Goal: Ask a question: Seek information or help from site administrators or community

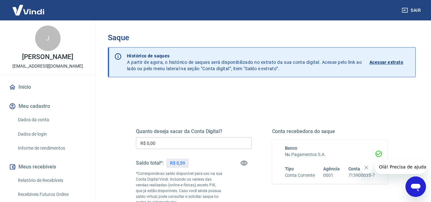
click at [109, 50] on div at bounding box center [115, 62] width 13 height 29
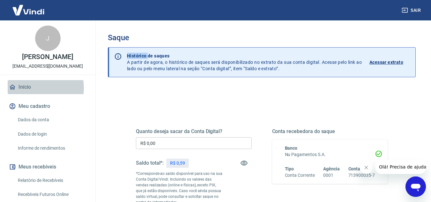
click at [38, 88] on link "Início" at bounding box center [48, 87] width 80 height 14
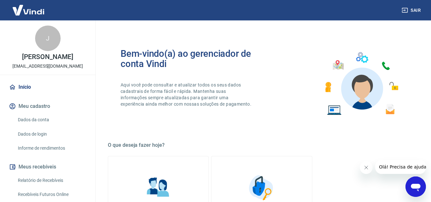
click at [403, 165] on span "Olá! Precisa de ajuda?" at bounding box center [404, 166] width 50 height 5
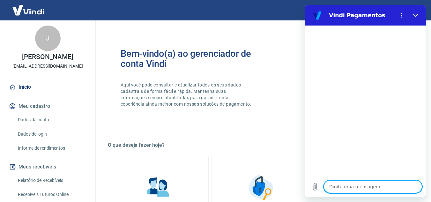
click at [382, 189] on textarea at bounding box center [373, 186] width 98 height 13
type textarea "o"
type textarea "x"
type textarea "ol"
type textarea "x"
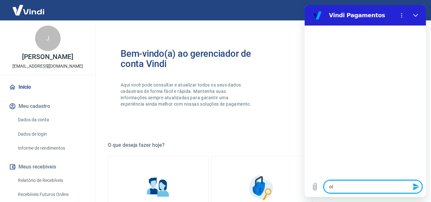
type textarea "ola"
type textarea "x"
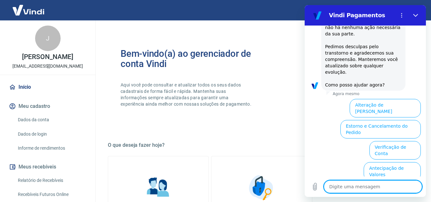
scroll to position [193, 0]
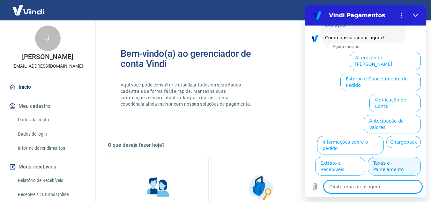
click at [352, 195] on div "Digite uma mensagem x" at bounding box center [365, 186] width 121 height 20
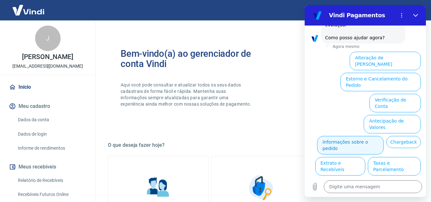
click at [368, 136] on button "Informações sobre o pedido" at bounding box center [350, 145] width 67 height 18
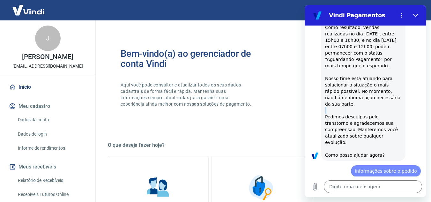
click at [368, 110] on div "Vindi diz: Olá, Jaqueline de souza santos. Identificamos uma instabilidade que …" at bounding box center [363, 71] width 84 height 177
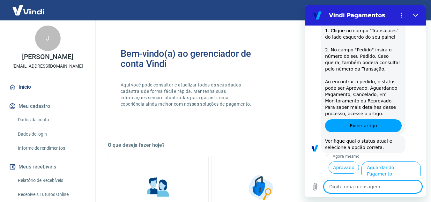
scroll to position [303, 0]
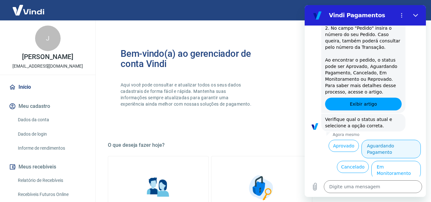
click at [383, 140] on button "Aguardando Pagamento" at bounding box center [390, 149] width 59 height 18
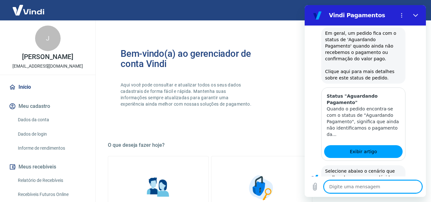
scroll to position [484, 0]
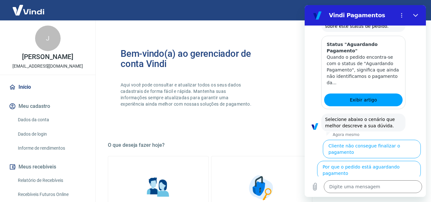
click at [395, 182] on button "Cliente pagou, mas pedido consta 'Aguardando Pagamento'" at bounding box center [382, 194] width 78 height 25
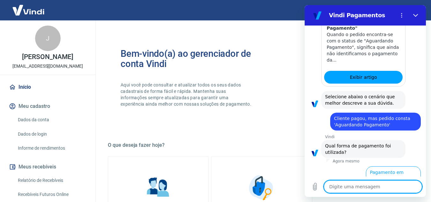
scroll to position [526, 0]
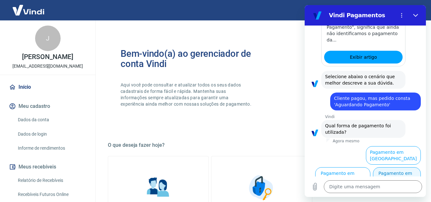
click at [385, 170] on button "Pagamento em Pix" at bounding box center [397, 176] width 48 height 18
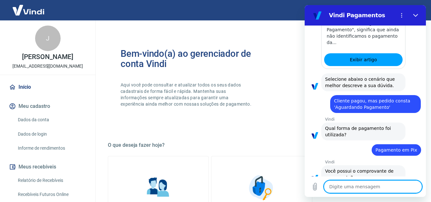
scroll to position [540, 0]
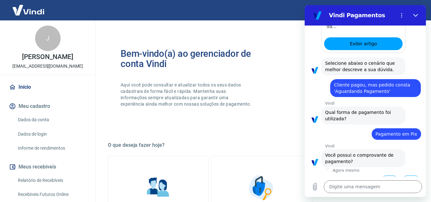
click at [385, 175] on button "Sim" at bounding box center [389, 181] width 18 height 12
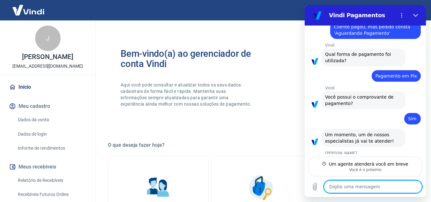
scroll to position [597, 0]
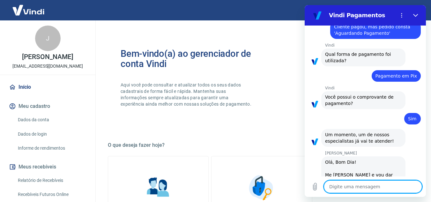
type textarea "x"
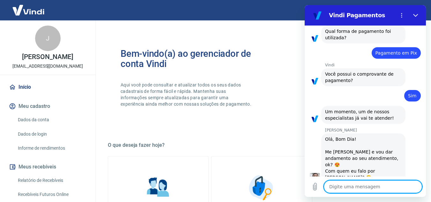
scroll to position [622, 0]
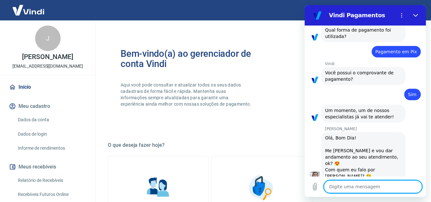
type textarea "j"
type textarea "x"
type textarea "ja"
type textarea "x"
type textarea "jaq"
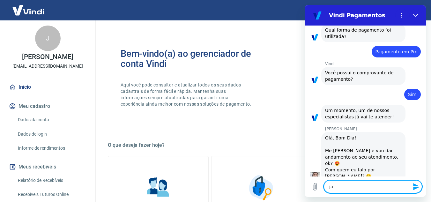
type textarea "x"
type textarea "jaqu"
type textarea "x"
type textarea "jaque"
type textarea "x"
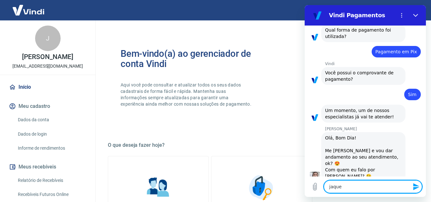
type textarea "jaquel"
type textarea "x"
type textarea "jaqueli"
type textarea "x"
type textarea "jaquelin"
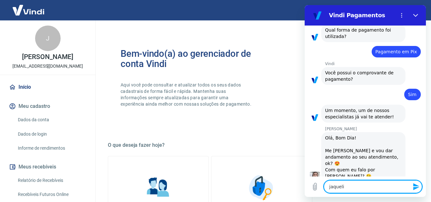
type textarea "x"
type textarea "jaqueline"
type textarea "x"
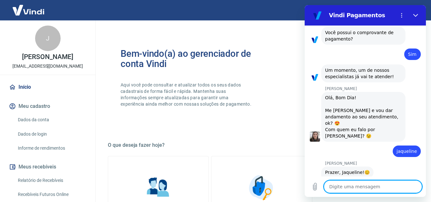
scroll to position [662, 0]
type textarea "x"
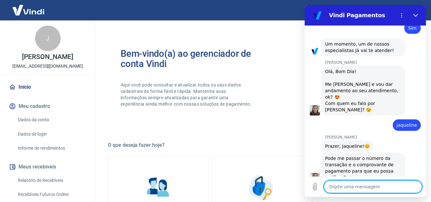
scroll to position [690, 0]
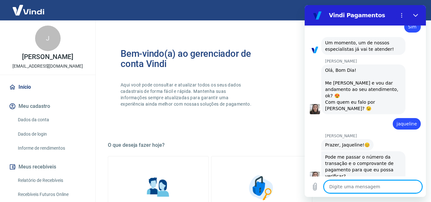
type textarea "o"
type textarea "x"
type textarea "on"
type textarea "x"
type textarea "ond"
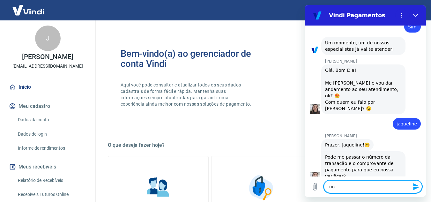
type textarea "x"
type textarea "onde"
type textarea "x"
type textarea "onde"
type textarea "x"
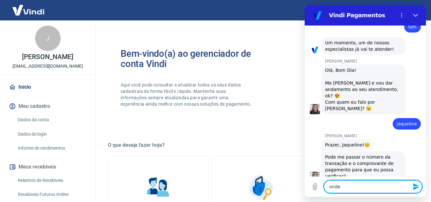
type textarea "onde f"
type textarea "x"
type textarea "onde fi"
type textarea "x"
type textarea "onde fic"
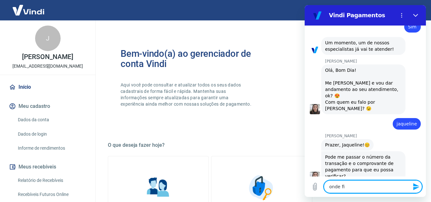
type textarea "x"
type textarea "onde fica"
type textarea "x"
type textarea "onde fica"
type textarea "x"
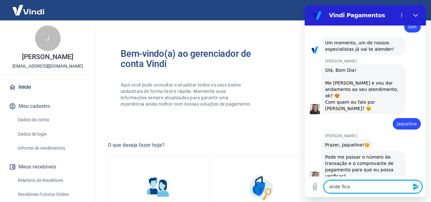
type textarea "onde fica o"
type textarea "x"
type textarea "onde fica o"
type textarea "x"
type textarea "onde fica o n"
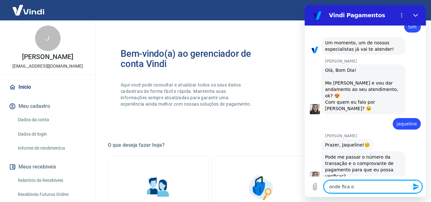
type textarea "x"
type textarea "onde fica o nu"
type textarea "x"
type textarea "onde fica o num"
type textarea "x"
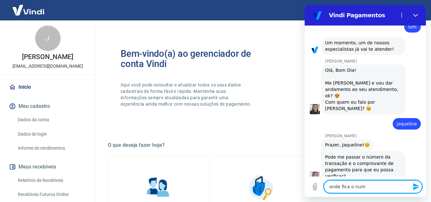
type textarea "onde fica o nume"
type textarea "x"
type textarea "onde fica o numer"
type textarea "x"
type textarea "onde fica o numero"
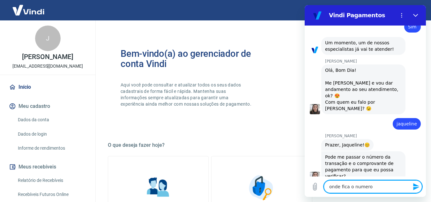
type textarea "x"
type textarea "onde fica o numero"
type textarea "x"
type textarea "onde fica o numero d"
type textarea "x"
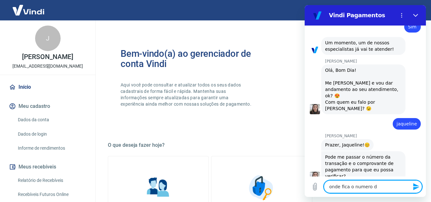
type textarea "onde fica o numero de"
type textarea "x"
type textarea "onde fica o numero de"
type textarea "x"
type textarea "onde fica o numero de t"
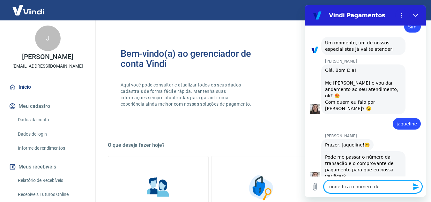
type textarea "x"
type textarea "onde fica o numero de tr"
type textarea "x"
type textarea "onde fica o numero de tra"
type textarea "x"
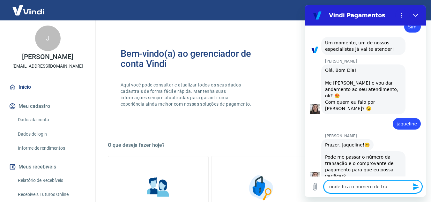
type textarea "onde fica o numero de tran"
type textarea "x"
type textarea "onde fica o numero de trans"
type textarea "x"
type textarea "onde fica o numero de transa"
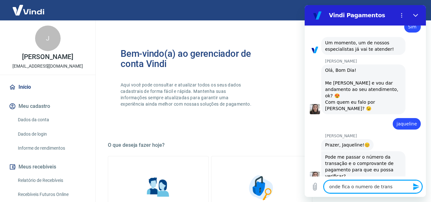
type textarea "x"
type textarea "onde fica o numero de transac"
type textarea "x"
type textarea "onde fica o numero de transaca"
type textarea "x"
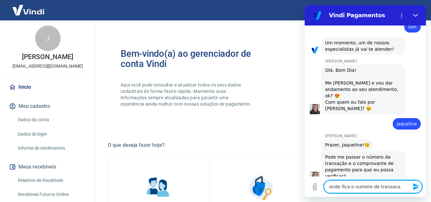
type textarea "onde fica o numero de transacao"
type textarea "x"
type textarea "onde fica o numero de transacao"
type textarea "x"
type textarea "onde fica o numero de transacao"
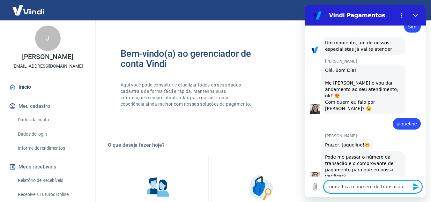
type textarea "x"
type textarea "onde fica o numero de transaca"
type textarea "x"
type textarea "onde fica o numero de transac"
type textarea "x"
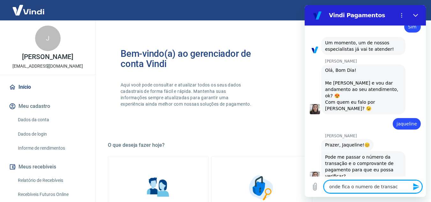
type textarea "onde fica o numero de transa"
type textarea "x"
type textarea "onde fica o numero de transaç"
type textarea "x"
type textarea "onde fica o numero de transaçA"
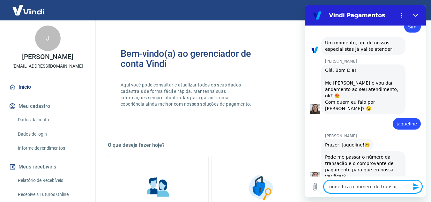
type textarea "x"
type textarea "onde fica o numero de transaç"
type textarea "x"
type textarea "onde fica o numero de transaça"
type textarea "x"
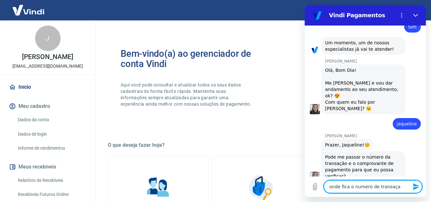
type textarea "onde fica o numero de transaçao"
type textarea "x"
type textarea "onde fica o numero de transaçao"
type textarea "x"
type textarea "onde fica o numero de transaçao p"
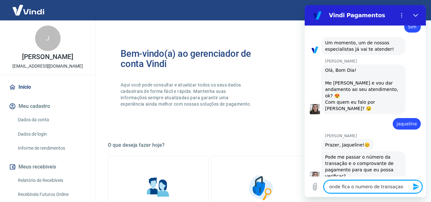
type textarea "x"
type textarea "onde fica o numero de transaçao po"
type textarea "x"
type textarea "onde fica o numero de transaçao por"
type textarea "x"
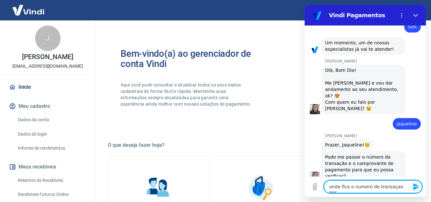
type textarea "onde fica o numero de transaçao por"
type textarea "x"
type textarea "onde fica o numero de transaçao por f"
type textarea "x"
type textarea "onde fica o numero de transaçao por fa"
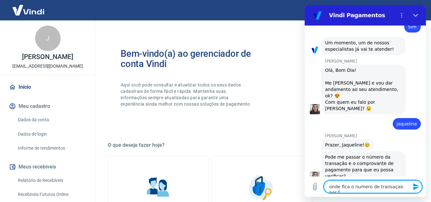
type textarea "x"
type textarea "onde fica o numero de transaçao por fav"
type textarea "x"
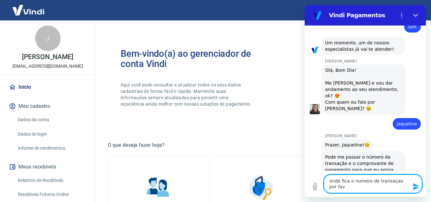
type textarea "onde fica o numero de transaçao por favo"
type textarea "x"
type textarea "onde fica o numero de transaçao por favor"
type textarea "x"
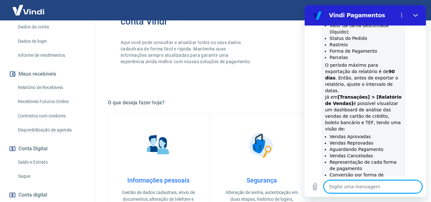
scroll to position [1042, 0]
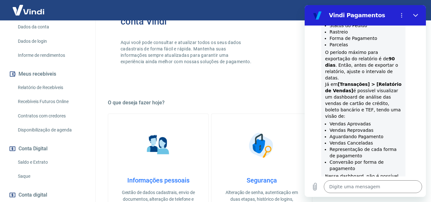
click at [30, 88] on link "Relatório de Recebíveis" at bounding box center [51, 87] width 72 height 13
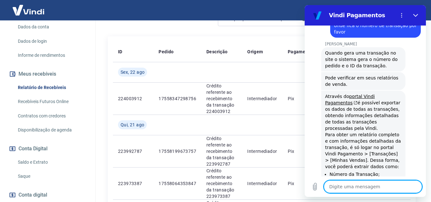
scroll to position [868, 0]
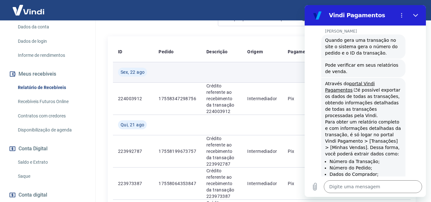
click at [278, 65] on td at bounding box center [262, 72] width 41 height 20
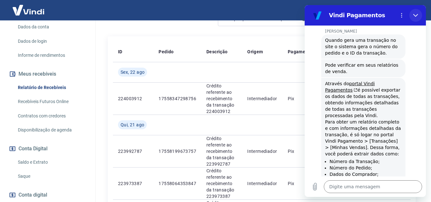
click at [415, 12] on button "Fechar" at bounding box center [415, 15] width 13 height 13
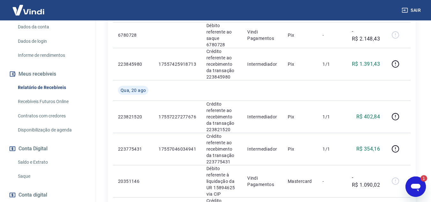
scroll to position [314, 0]
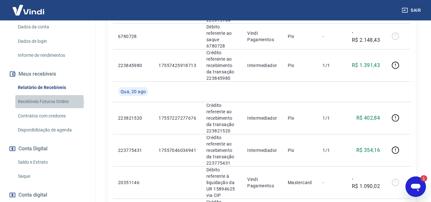
click at [38, 103] on link "Recebíveis Futuros Online" at bounding box center [51, 101] width 72 height 13
type textarea "x"
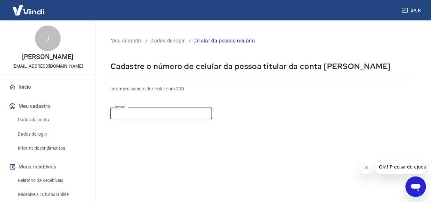
click at [172, 113] on input "Celular" at bounding box center [161, 113] width 102 height 12
type input "[PHONE_NUMBER]"
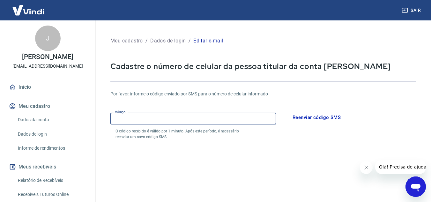
click at [209, 120] on input "Código" at bounding box center [193, 119] width 166 height 12
type input "401745"
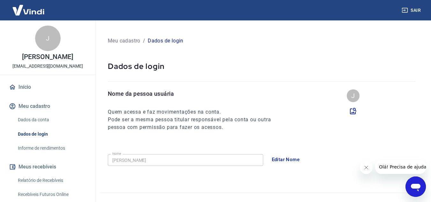
click at [26, 92] on link "Início" at bounding box center [48, 87] width 80 height 14
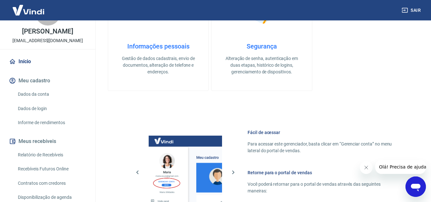
scroll to position [322, 0]
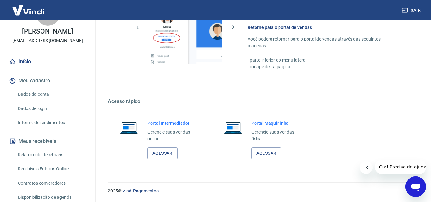
click at [36, 153] on link "Relatório de Recebíveis" at bounding box center [51, 154] width 72 height 13
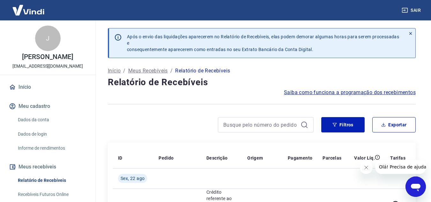
click at [162, 70] on p "Meus Recebíveis" at bounding box center [148, 71] width 40 height 8
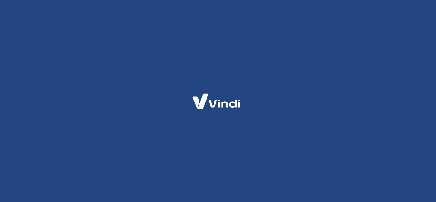
click at [162, 70] on div at bounding box center [218, 101] width 436 height 202
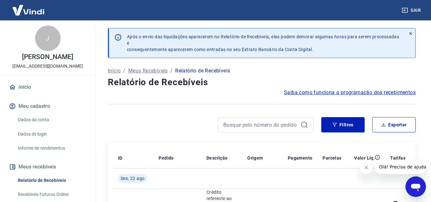
click at [192, 70] on p "Relatório de Recebíveis" at bounding box center [202, 71] width 55 height 8
click at [409, 128] on button "Exportar" at bounding box center [393, 124] width 43 height 15
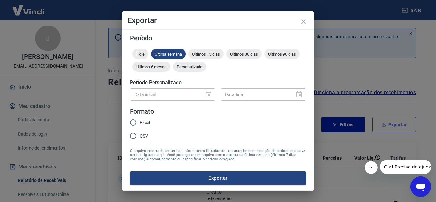
click at [409, 128] on div "Exportar Período Hoje Última semana Últimos 15 dias Últimos 30 dias Últimos 90 …" at bounding box center [218, 101] width 436 height 202
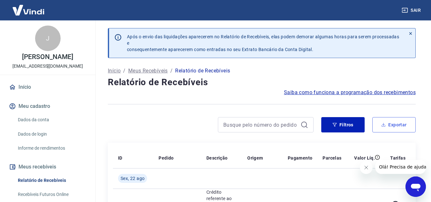
click at [409, 128] on button "Exportar" at bounding box center [393, 124] width 43 height 15
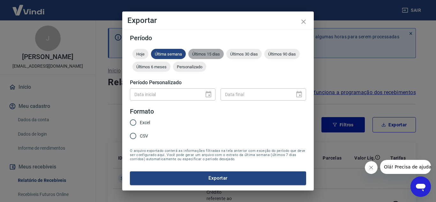
click at [203, 54] on span "Últimos 15 dias" at bounding box center [205, 54] width 35 height 5
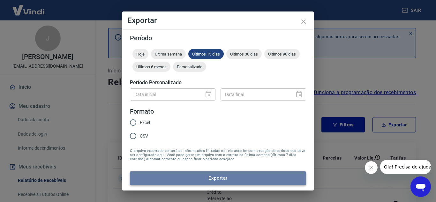
click at [208, 180] on button "Exportar" at bounding box center [218, 177] width 176 height 13
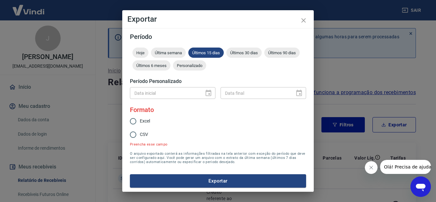
click at [137, 122] on form "Período Hoje Última semana Últimos 15 dias Últimos 30 dias Últimos 90 dias Últi…" at bounding box center [218, 110] width 176 height 154
drag, startPoint x: 137, startPoint y: 122, endPoint x: 133, endPoint y: 121, distance: 3.6
click at [133, 121] on input "Excel" at bounding box center [132, 121] width 13 height 13
radio input "true"
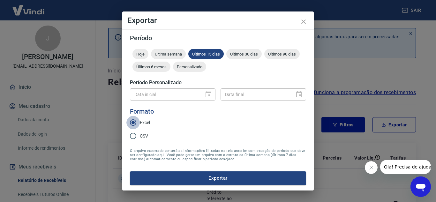
click at [133, 121] on input "Excel" at bounding box center [132, 122] width 13 height 13
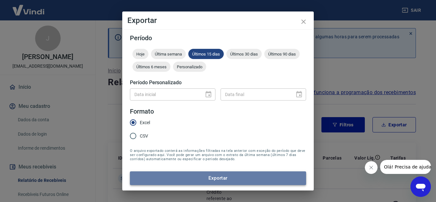
click at [215, 182] on button "Exportar" at bounding box center [218, 177] width 176 height 13
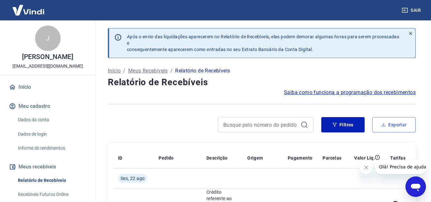
click at [392, 122] on button "Exportar" at bounding box center [393, 124] width 43 height 15
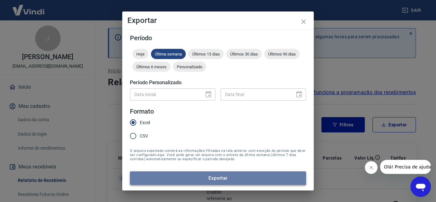
click at [230, 175] on button "Exportar" at bounding box center [218, 177] width 176 height 13
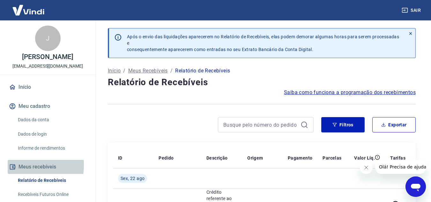
click at [23, 165] on button "Meus recebíveis" at bounding box center [48, 167] width 80 height 14
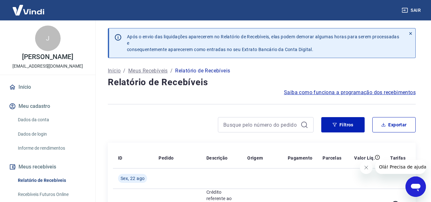
click at [412, 185] on icon "Abrir janela de mensagens" at bounding box center [416, 188] width 10 height 8
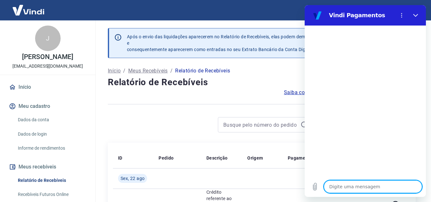
click at [370, 187] on textarea at bounding box center [373, 186] width 98 height 13
type textarea "o"
type textarea "x"
type textarea "ol"
type textarea "x"
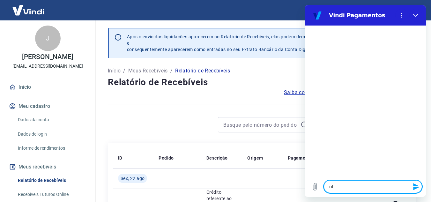
type textarea "ola"
type textarea "x"
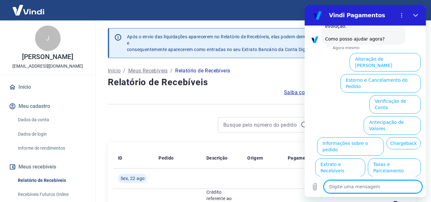
scroll to position [193, 0]
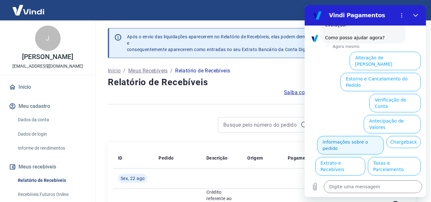
click at [381, 136] on button "Informações sobre o pedido" at bounding box center [350, 145] width 67 height 18
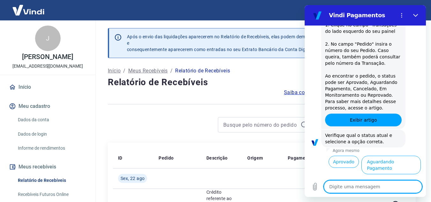
scroll to position [303, 0]
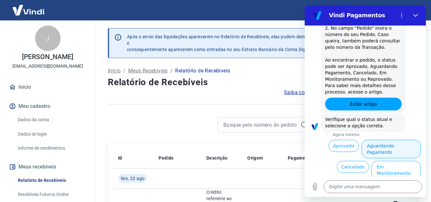
click at [404, 141] on button "Aguardando Pagamento" at bounding box center [390, 149] width 59 height 18
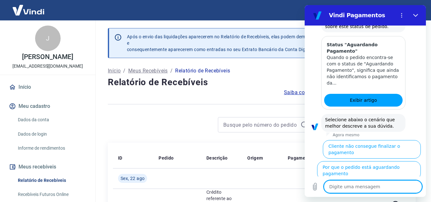
scroll to position [484, 0]
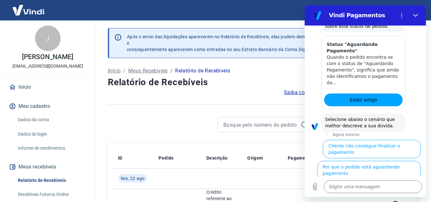
click at [386, 182] on button "Cliente pagou, mas pedido consta 'Aguardando Pagamento'" at bounding box center [382, 194] width 78 height 25
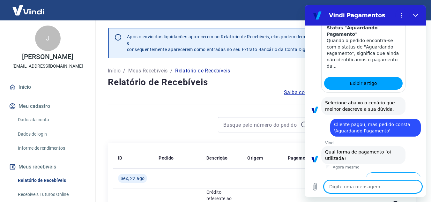
scroll to position [526, 0]
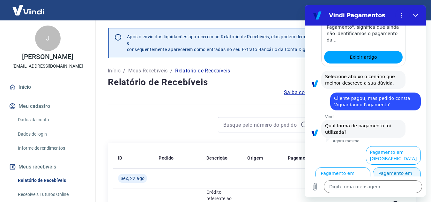
click at [390, 169] on button "Pagamento em Pix" at bounding box center [397, 176] width 48 height 18
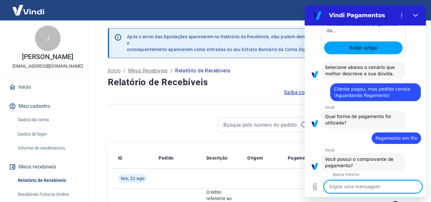
scroll to position [540, 0]
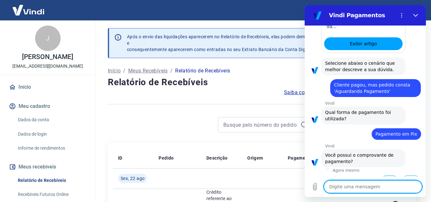
click at [382, 175] on button "Sim" at bounding box center [389, 181] width 18 height 12
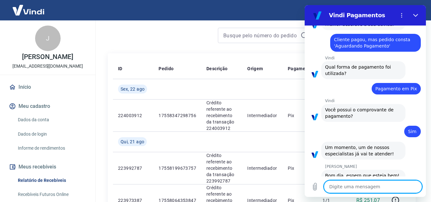
scroll to position [591, 0]
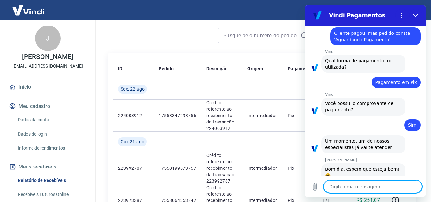
type textarea "x"
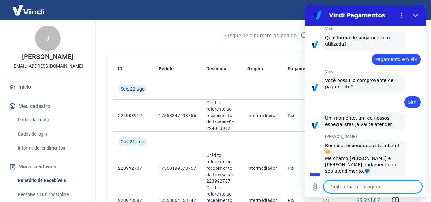
scroll to position [616, 0]
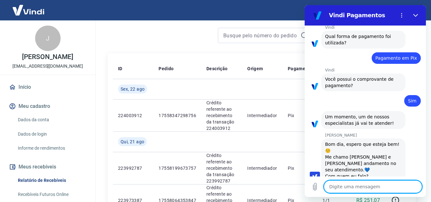
click at [364, 184] on textarea at bounding box center [373, 186] width 98 height 13
click at [363, 187] on textarea at bounding box center [373, 186] width 98 height 13
type textarea "b"
type textarea "x"
type textarea "bm"
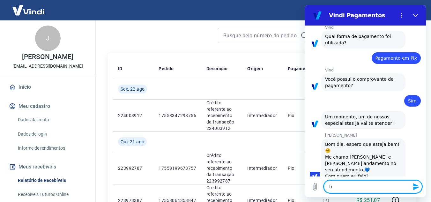
type textarea "x"
type textarea "bm"
type textarea "x"
type textarea "bm"
type textarea "x"
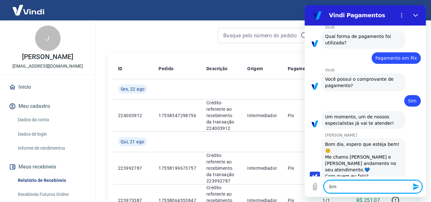
type textarea "b"
type textarea "x"
type textarea "bo"
type textarea "x"
type textarea "bom"
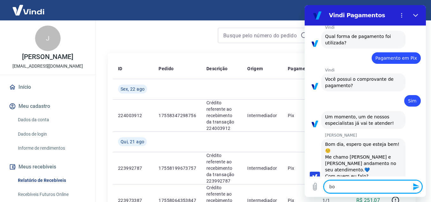
type textarea "x"
type textarea "bom"
type textarea "x"
type textarea "bom d"
type textarea "x"
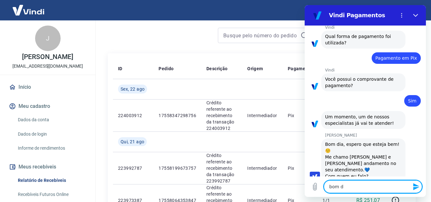
type textarea "bom di"
type textarea "x"
type textarea "bom dia"
type textarea "x"
type textarea "bom dia"
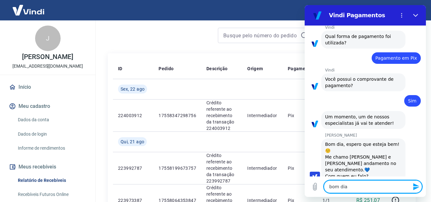
type textarea "x"
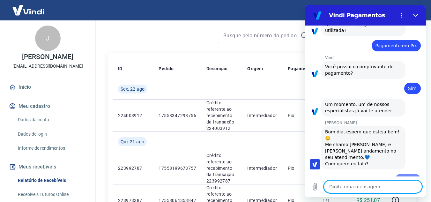
type textarea "x"
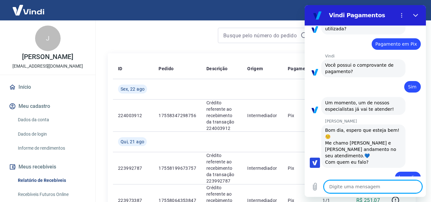
scroll to position [631, 0]
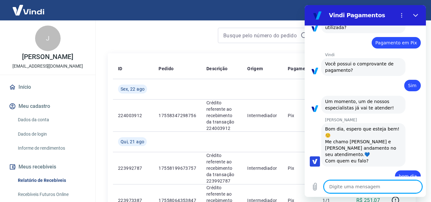
type textarea "j"
type textarea "x"
type textarea "ja"
type textarea "x"
type textarea "jaq"
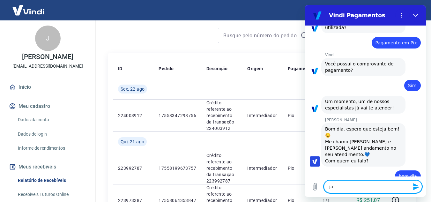
type textarea "x"
type textarea "jaqu"
type textarea "x"
type textarea "jaque"
type textarea "x"
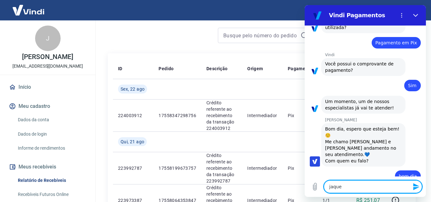
type textarea "jaquel"
type textarea "x"
type textarea "jaqueli"
type textarea "x"
type textarea "jaquelin"
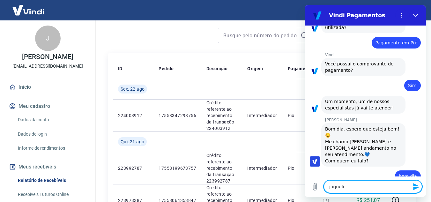
type textarea "x"
type textarea "jaqueline"
type textarea "x"
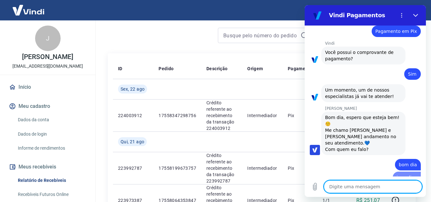
type textarea "x"
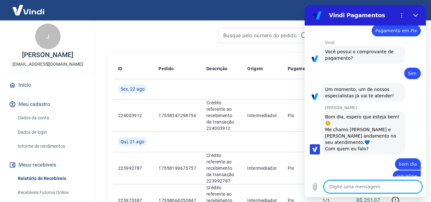
scroll to position [0, 0]
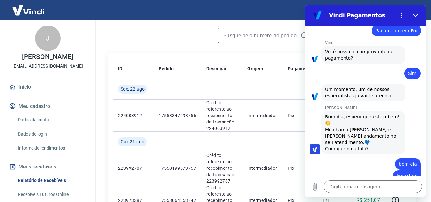
click at [244, 38] on input at bounding box center [260, 36] width 75 height 10
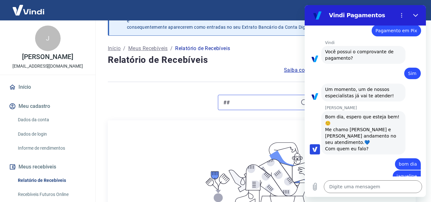
scroll to position [89, 0]
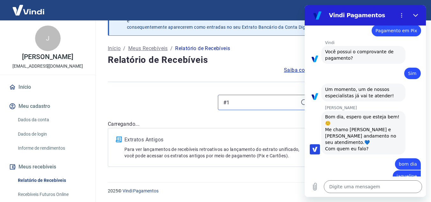
scroll to position [89, 0]
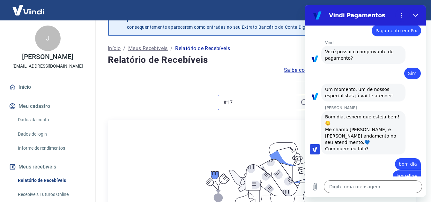
scroll to position [89, 0]
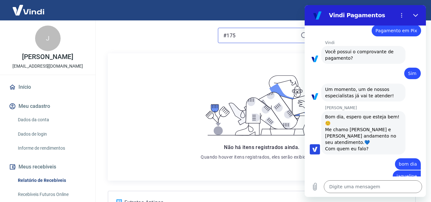
type input "#1755"
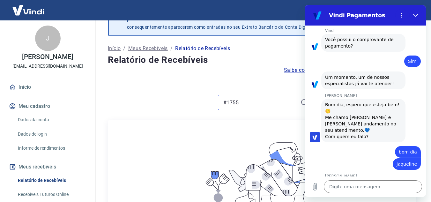
scroll to position [89, 0]
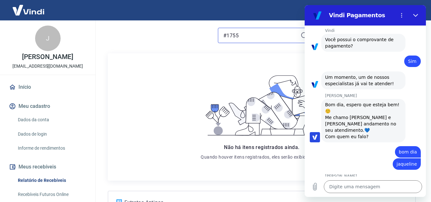
type textarea "x"
type input "#1755"
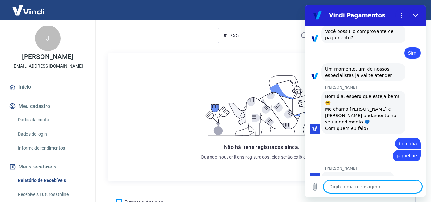
type textarea "x"
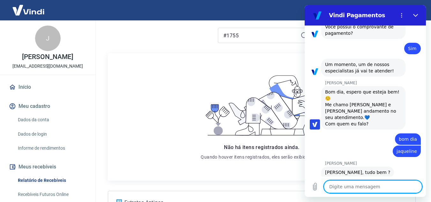
scroll to position [667, 0]
type textarea "6"
type textarea "x"
type textarea "69"
type textarea "x"
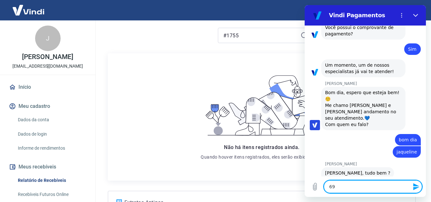
type textarea "698"
type textarea "x"
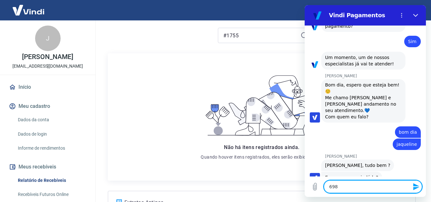
scroll to position [676, 0]
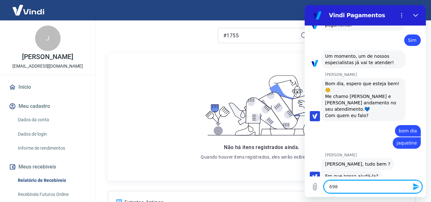
type textarea "6983"
type textarea "x"
type textarea "69832"
type textarea "x"
type textarea "698324"
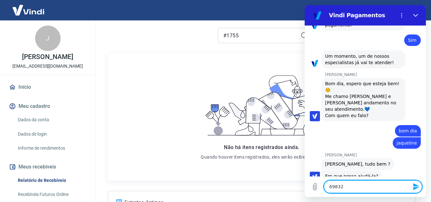
type textarea "x"
type textarea "6983247"
type textarea "x"
type textarea "69832474"
type textarea "x"
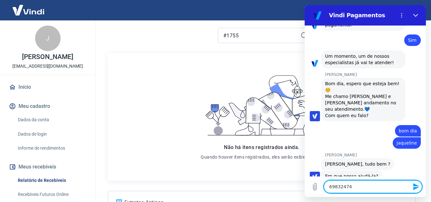
type textarea "698324748"
type textarea "x"
type textarea "6983247483"
type textarea "x"
type textarea "698324748"
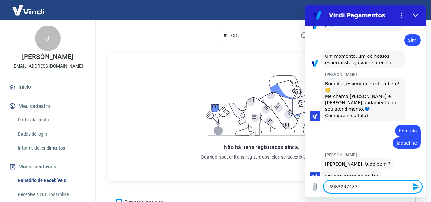
type textarea "x"
type textarea "69832474"
type textarea "x"
type textarea "6983247"
type textarea "x"
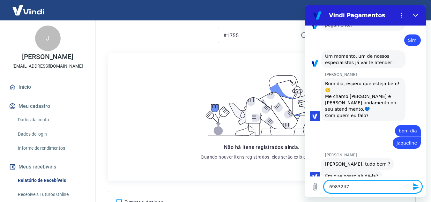
type textarea "698324"
type textarea "x"
type textarea "69832"
type textarea "x"
type textarea "6983"
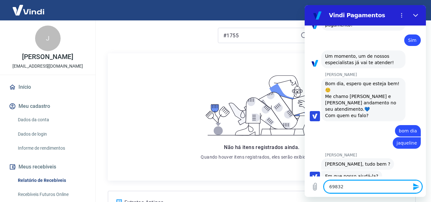
type textarea "x"
type textarea "698"
type textarea "x"
type textarea "69"
type textarea "x"
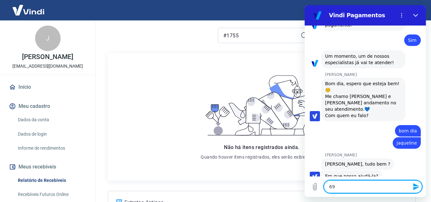
type textarea "6"
type textarea "x"
type textarea "u"
type textarea "x"
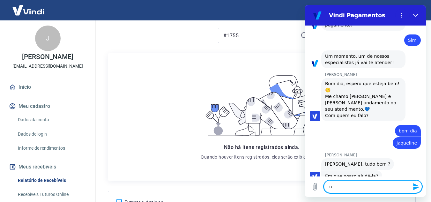
type textarea "um"
type textarea "x"
type textarea "uma"
type textarea "x"
type textarea "uma"
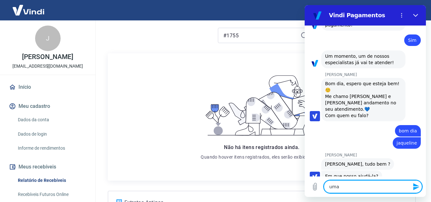
type textarea "x"
type textarea "uma c"
type textarea "x"
type textarea "uma cl"
type textarea "x"
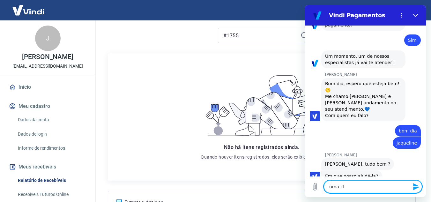
type textarea "uma cli"
type textarea "x"
type textarea "uma clie"
type textarea "x"
type textarea "uma clien"
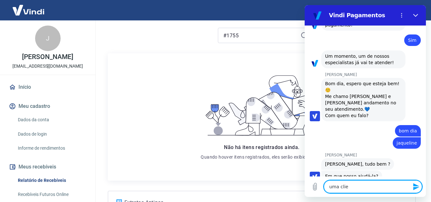
type textarea "x"
type textarea "uma client"
type textarea "x"
type textarea "uma cliente"
type textarea "x"
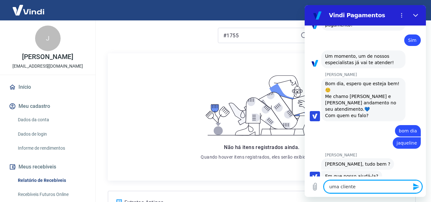
type textarea "uma cliente"
type textarea "x"
type textarea "uma cliente p"
type textarea "x"
type textarea "uma cliente pa"
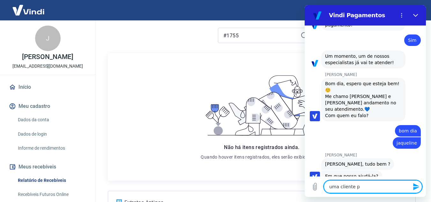
type textarea "x"
type textarea "uma cliente pag"
type textarea "x"
type textarea "uma cliente pago"
type textarea "x"
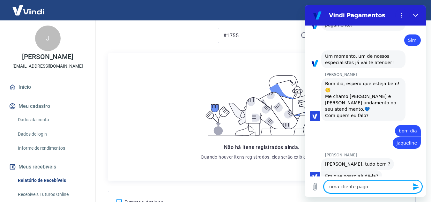
type textarea "uma cliente pagou"
type textarea "x"
type textarea "uma cliente pagou"
type textarea "x"
type textarea "uma cliente pagou v"
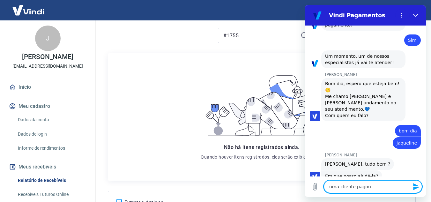
type textarea "x"
type textarea "uma cliente pagou vi"
type textarea "x"
type textarea "uma cliente pagou via"
type textarea "x"
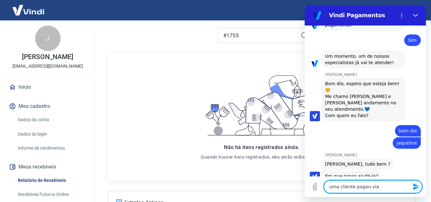
type textarea "uma cliente pagou via"
type textarea "x"
type textarea "uma cliente pagou via p"
type textarea "x"
type textarea "uma cliente pagou via pi"
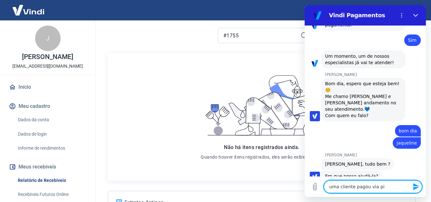
type textarea "x"
type textarea "uma cliente pagou via pic"
type textarea "x"
type textarea "uma cliente pagou via pi"
type textarea "x"
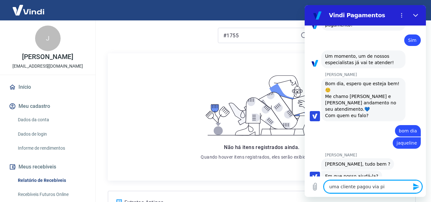
type textarea "uma cliente pagou via pix"
type textarea "x"
type textarea "uma cliente pagou via pix"
type textarea "x"
type textarea "uma cliente pagou via pix e"
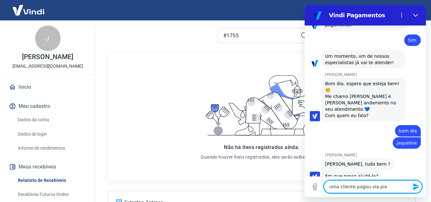
type textarea "x"
type textarea "uma cliente pagou via pix e"
type textarea "x"
type textarea "uma cliente pagou via pix e o"
type textarea "x"
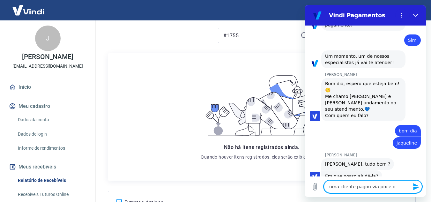
type textarea "uma cliente pagou via pix e o"
type textarea "x"
type textarea "uma cliente pagou via pix e o p"
type textarea "x"
type textarea "uma cliente pagou via pix e o pe"
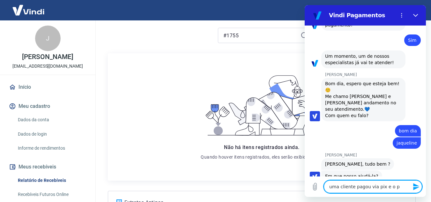
type textarea "x"
type textarea "uma cliente pagou via pix e o ped"
type textarea "x"
type textarea "uma cliente pagou via pix e o pedi"
type textarea "x"
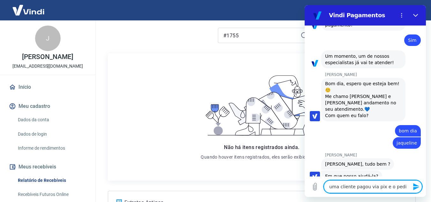
type textarea "uma cliente pagou via pix e o pedid"
type textarea "x"
type textarea "uma cliente pagou via pix e o pedido"
type textarea "x"
type textarea "uma cliente pagou via pix e o pedido"
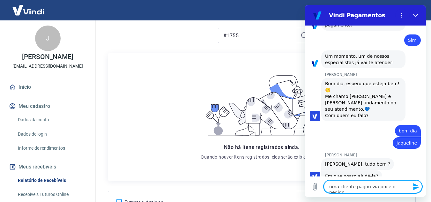
type textarea "x"
type textarea "uma cliente pagou via pix e o pedido d"
type textarea "x"
type textarea "uma cliente pagou via pix e o pedido de"
type textarea "x"
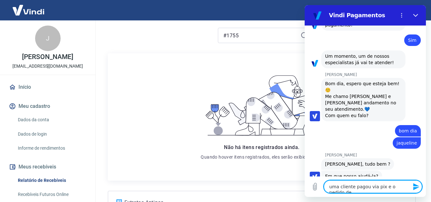
type textarea "uma cliente pagou via pix e o pedido del"
type textarea "x"
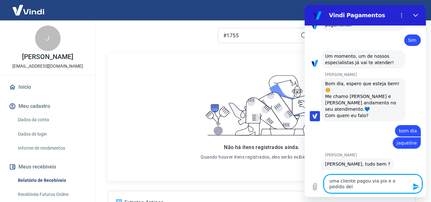
type textarea "uma cliente pagou via pix e o pedido dela"
type textarea "x"
type textarea "uma cliente pagou via pix e o pedido dela"
type textarea "x"
type textarea "uma cliente pagou via pix e o pedido dela n"
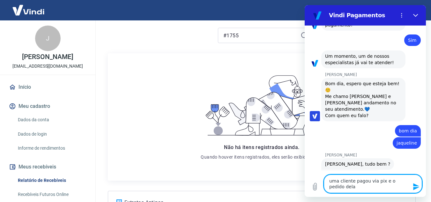
type textarea "x"
type textarea "uma cliente pagou via pix e o pedido dela na"
type textarea "x"
type textarea "uma cliente pagou via pix e o pedido dela nao"
type textarea "x"
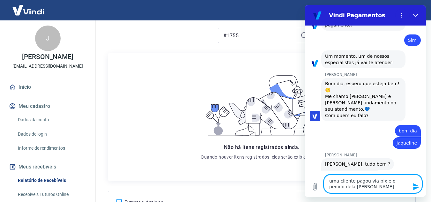
type textarea "uma cliente pagou via pix e o pedido dela nao"
type textarea "x"
type textarea "uma cliente pagou via pix e o pedido dela nao f"
type textarea "x"
type textarea "uma cliente pagou via pix e o pedido dela nao fo"
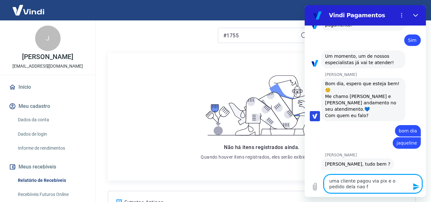
type textarea "x"
type textarea "uma cliente pagou via pix e o pedido dela nao foi"
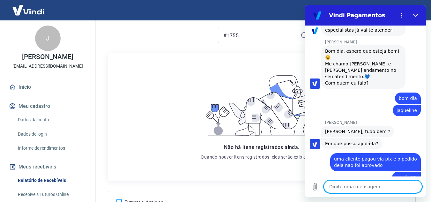
scroll to position [710, 0]
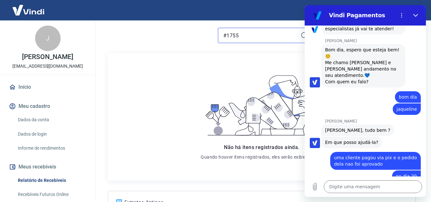
click at [243, 34] on input "#1755" at bounding box center [260, 36] width 75 height 10
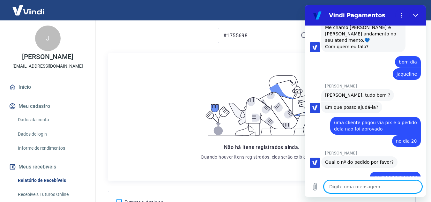
scroll to position [746, 0]
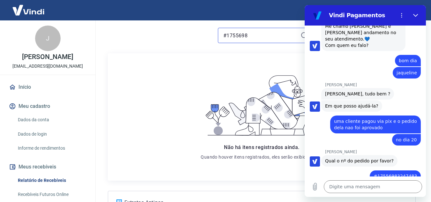
click at [252, 33] on input "#1755698" at bounding box center [260, 36] width 75 height 10
click at [371, 190] on textarea at bounding box center [373, 186] width 98 height 13
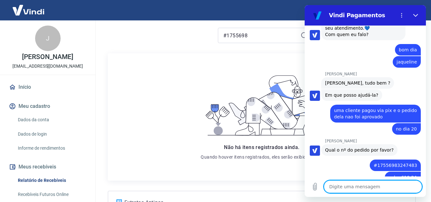
scroll to position [758, 0]
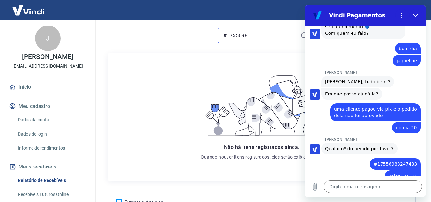
click at [268, 33] on input "#1755698" at bounding box center [260, 36] width 75 height 10
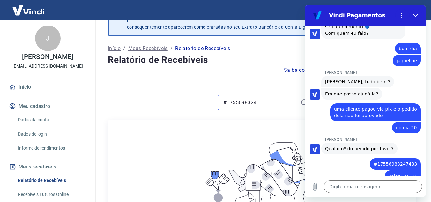
scroll to position [89, 0]
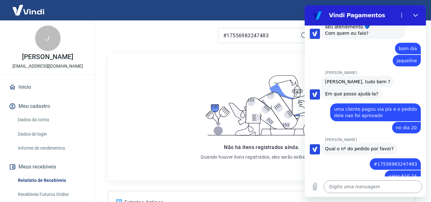
click at [356, 187] on textarea at bounding box center [373, 186] width 98 height 13
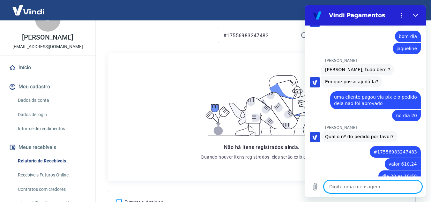
scroll to position [26, 0]
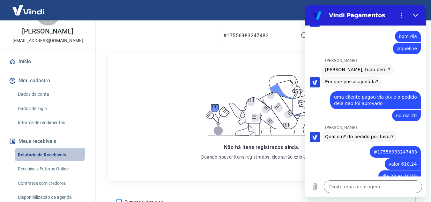
click at [49, 152] on link "Relatório de Recebíveis" at bounding box center [51, 154] width 72 height 13
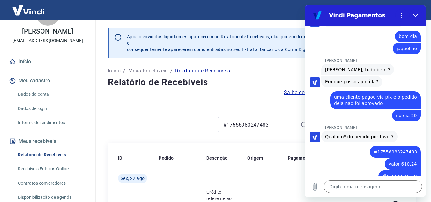
click at [115, 71] on p "Início" at bounding box center [114, 71] width 13 height 8
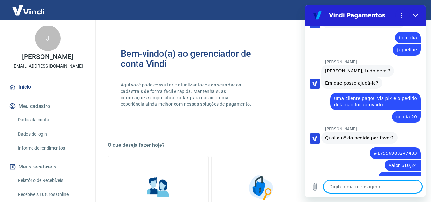
scroll to position [771, 0]
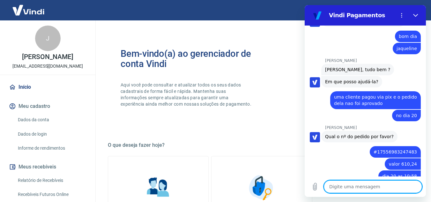
type textarea "x"
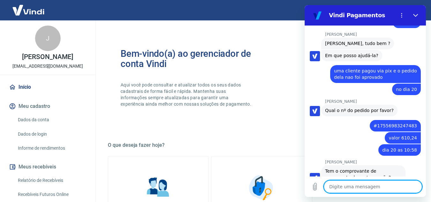
scroll to position [798, 0]
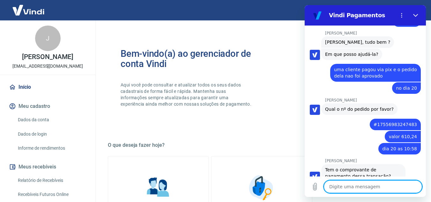
click at [366, 186] on textarea at bounding box center [373, 186] width 98 height 13
type textarea "t"
type textarea "x"
type textarea "te"
type textarea "x"
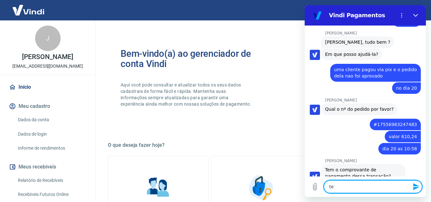
type textarea "ten"
type textarea "x"
type textarea "tenh"
type textarea "x"
type textarea "tenho"
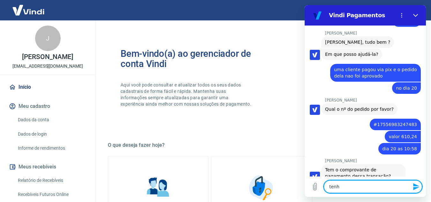
type textarea "x"
type textarea "tenho"
type textarea "x"
type textarea "tenho m"
type textarea "x"
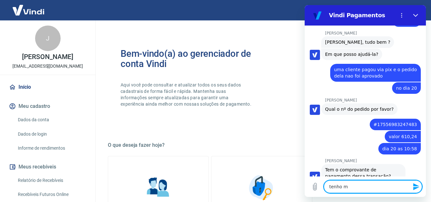
type textarea "tenho ma"
type textarea "x"
type textarea "tenho mas"
type textarea "x"
type textarea "tenho mas"
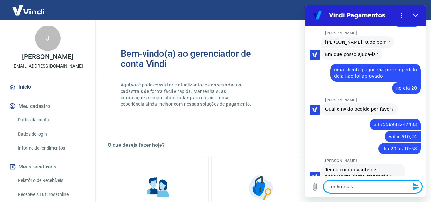
type textarea "x"
type textarea "tenho mas n"
type textarea "x"
type textarea "tenho mas na"
type textarea "x"
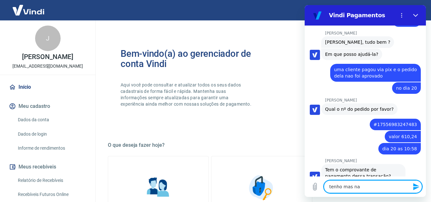
type textarea "tenho mas nao"
type textarea "x"
type textarea "tenho mas nao"
type textarea "x"
type textarea "tenho mas nao s"
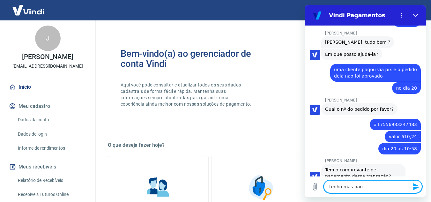
type textarea "x"
type textarea "tenho mas nao se"
type textarea "x"
type textarea "tenho mas nao sei"
type textarea "x"
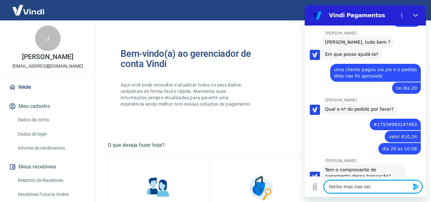
type textarea "tenho mas nao sei"
type textarea "x"
type textarea "tenho mas nao sei c"
type textarea "x"
type textarea "tenho mas nao sei co"
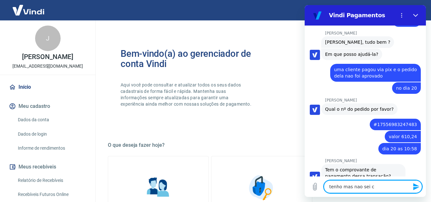
type textarea "x"
type textarea "tenho mas nao sei com"
type textarea "x"
type textarea "tenho mas nao sei como"
type textarea "x"
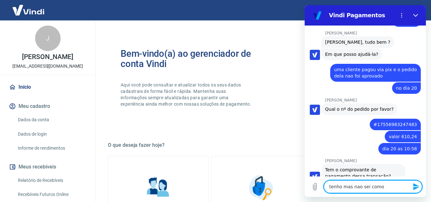
type textarea "tenho mas nao sei como"
type textarea "x"
type textarea "tenho mas nao sei como t"
type textarea "x"
type textarea "tenho mas nao sei como te"
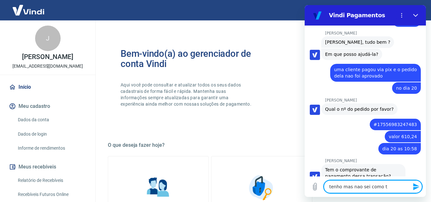
type textarea "x"
type textarea "tenho mas nao sei como te"
type textarea "x"
type textarea "tenho mas nao sei como te m"
type textarea "x"
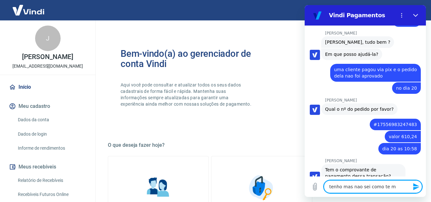
type textarea "tenho mas nao sei como te ma"
type textarea "x"
type textarea "tenho mas nao sei como te man"
type textarea "x"
type textarea "tenho mas nao sei como te mand"
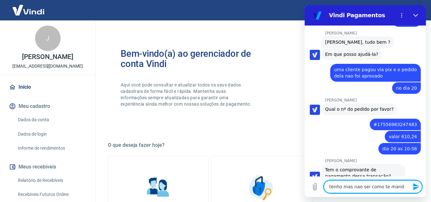
type textarea "x"
type textarea "tenho mas nao sei como te manda"
type textarea "x"
type textarea "tenho mas nao sei como te mandar"
type textarea "x"
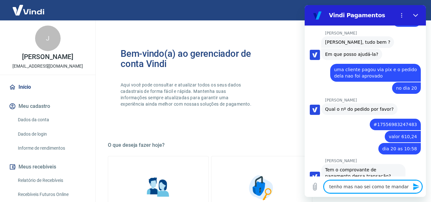
type textarea "tenho mas nao sei como te mandar"
type textarea "x"
type textarea "tenho mas nao sei como te mandar p"
type textarea "x"
type textarea "tenho mas nao sei como te mandar po"
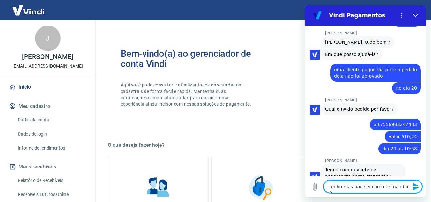
type textarea "x"
type textarea "tenho mas nao sei como te mandar por"
type textarea "x"
type textarea "tenho mas nao sei como te mandar por"
type textarea "x"
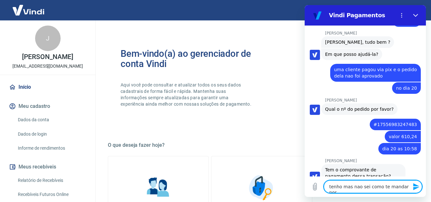
type textarea "tenho mas nao sei como te mandar por a"
type textarea "x"
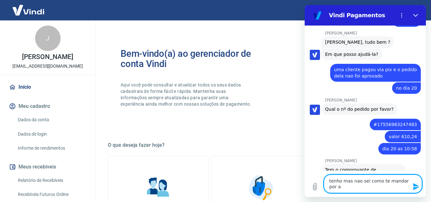
type textarea "tenho mas nao sei como te mandar por aq"
type textarea "x"
type textarea "tenho mas nao sei como te mandar por aqu"
type textarea "x"
type textarea "tenho mas nao sei como te mandar por aqui"
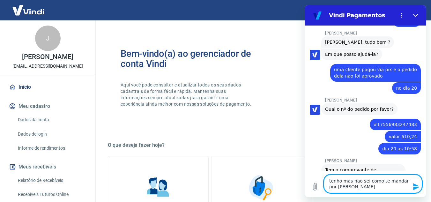
type textarea "x"
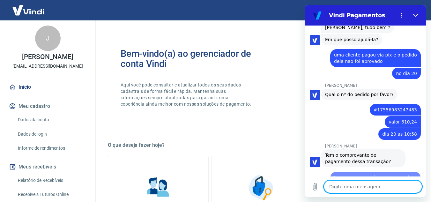
type textarea "x"
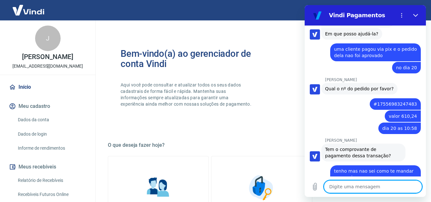
type textarea "p"
type textarea "x"
type textarea "po"
type textarea "x"
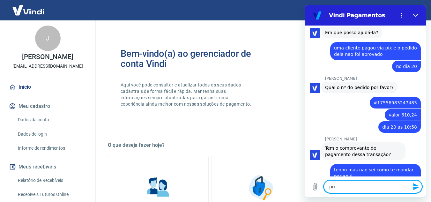
type textarea "po"
type textarea "x"
type textarea "po"
type textarea "x"
type textarea "pod"
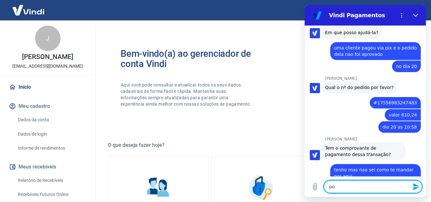
type textarea "x"
type textarea "pode"
type textarea "x"
type textarea "pode"
type textarea "x"
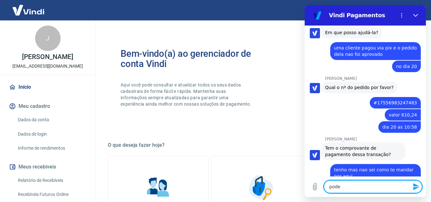
type textarea "pode m"
type textarea "x"
type textarea "pode me"
type textarea "x"
type textarea "pode me"
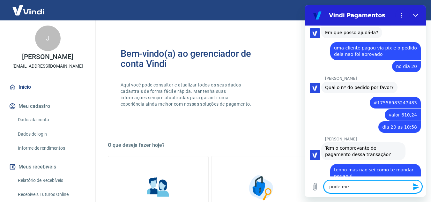
type textarea "x"
type textarea "pode me a"
type textarea "x"
type textarea "pode me au"
type textarea "x"
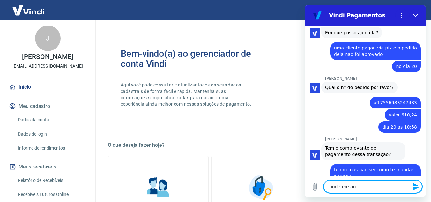
type textarea "pode me aud"
type textarea "x"
type textarea "pode me auda"
type textarea "x"
type textarea "pode me audar"
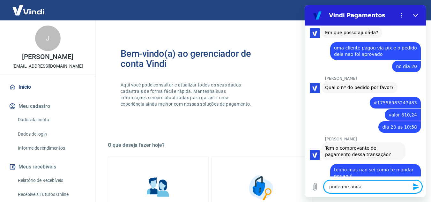
type textarea "x"
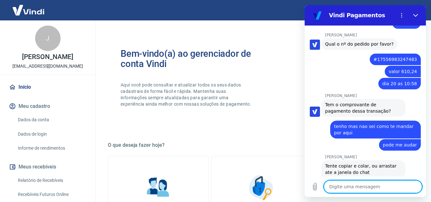
scroll to position [862, 0]
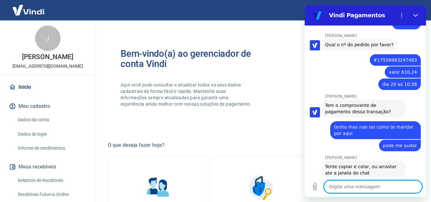
type textarea "x"
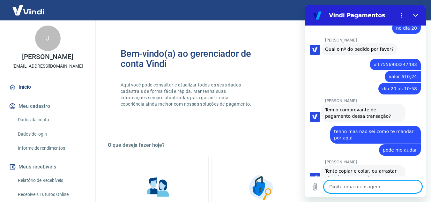
scroll to position [859, 0]
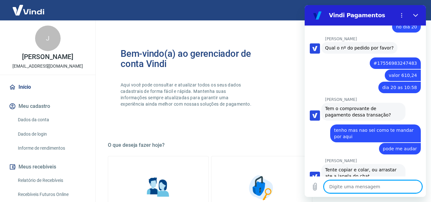
type textarea "m"
type textarea "x"
type textarea "ma"
type textarea "x"
type textarea "mas"
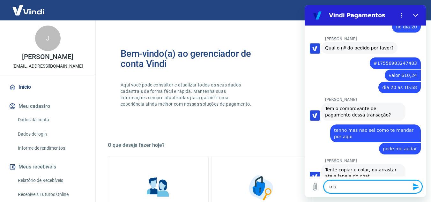
type textarea "x"
type textarea "mas"
type textarea "x"
type textarea "mas q"
type textarea "x"
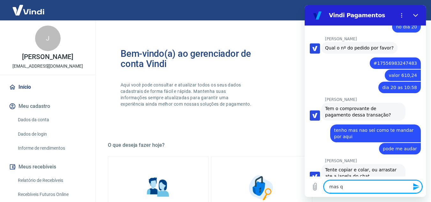
type textarea "mas qu"
type textarea "x"
type textarea "mas qun"
type textarea "x"
type textarea "mas qund"
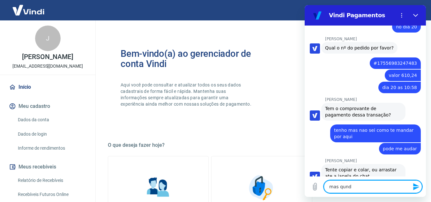
type textarea "x"
type textarea "mas qundo"
type textarea "x"
type textarea "mas qundo"
type textarea "x"
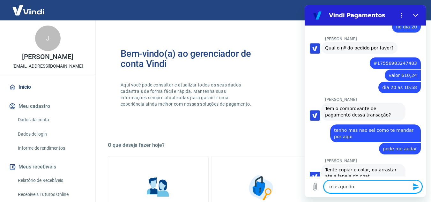
type textarea "mas qundo"
type textarea "x"
type textarea "mas qund"
type textarea "x"
type textarea "mas qun"
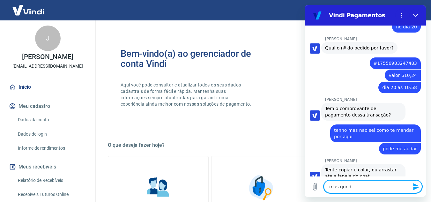
type textarea "x"
type textarea "mas qu"
type textarea "x"
type textarea "mas qua"
type textarea "x"
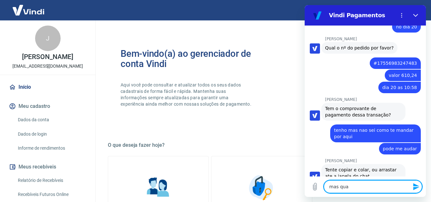
type textarea "mas quan"
type textarea "x"
type textarea "mas quand"
type textarea "x"
type textarea "mas quando"
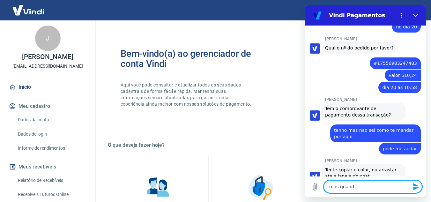
type textarea "x"
type textarea "mas quando"
type textarea "x"
type textarea "mas quando m"
type textarea "x"
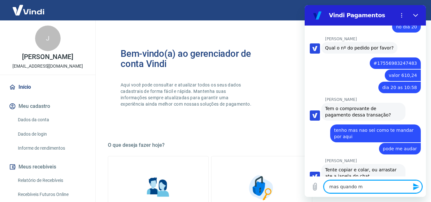
type textarea "mas quando mu"
type textarea "x"
type textarea "mas quando mud"
type textarea "x"
type textarea "mas quando mudo"
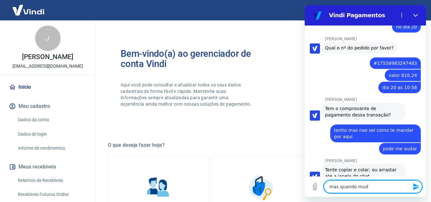
type textarea "x"
type textarea "mas quando mudo"
type textarea "x"
type textarea "mas quando mudo t"
type textarea "x"
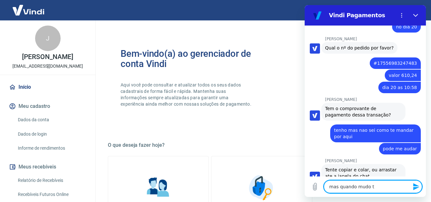
type textarea "mas quando mudo te"
type textarea "x"
type textarea "mas quando mudo tel"
type textarea "x"
type textarea "mas quando mudo tela"
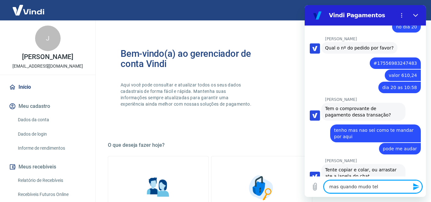
type textarea "x"
type textarea "mas quando mudo tela"
type textarea "x"
type textarea "mas quando mudo tela a"
type textarea "x"
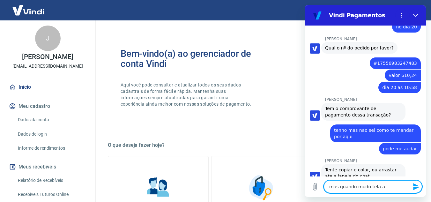
type textarea "mas quando mudo tela a"
type textarea "x"
type textarea "mas quando mudo tela a c"
type textarea "x"
type textarea "mas quando mudo tela a co"
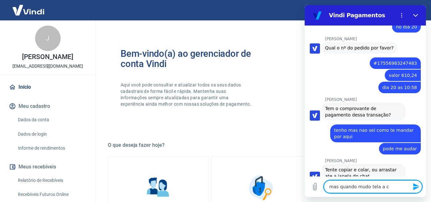
type textarea "x"
type textarea "mas quando mudo tela a con"
type textarea "x"
type textarea "mas quando mudo tela a conv"
type textarea "x"
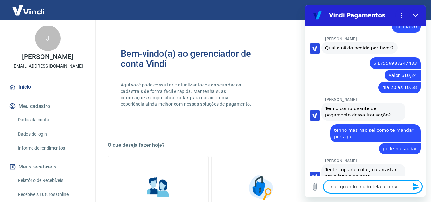
type textarea "mas quando mudo tela a conve"
type textarea "x"
type textarea "mas quando mudo tela a conver"
type textarea "x"
type textarea "mas quando mudo tela a convers"
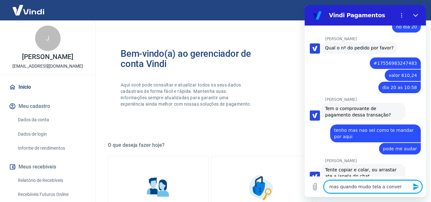
type textarea "x"
type textarea "mas quando mudo tela a conversa"
type textarea "x"
type textarea "mas quando mudo tela a conversa"
type textarea "x"
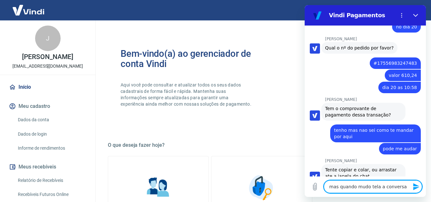
type textarea "mas quando mudo tela a conversa c"
type textarea "x"
type textarea "mas quando mudo tela a conversa co"
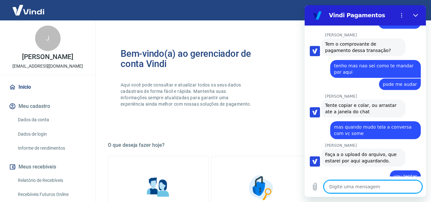
scroll to position [945, 0]
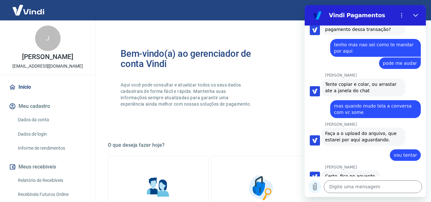
click at [314, 185] on icon "Carregar arquivo" at bounding box center [315, 186] width 4 height 7
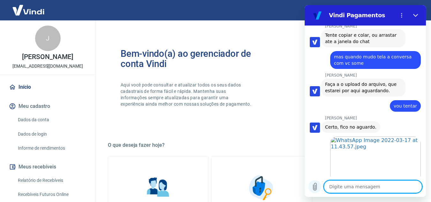
scroll to position [995, 0]
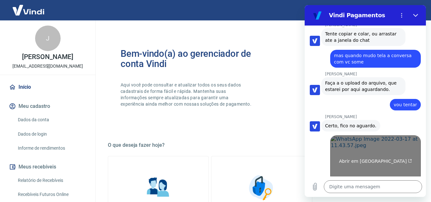
click at [394, 143] on link "Abrir em nova aba" at bounding box center [375, 158] width 91 height 47
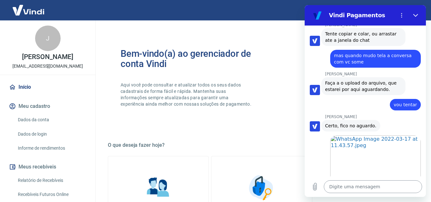
click at [386, 185] on textarea at bounding box center [373, 186] width 98 height 13
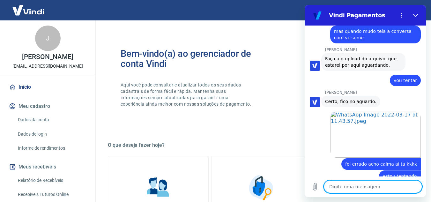
scroll to position [1047, 0]
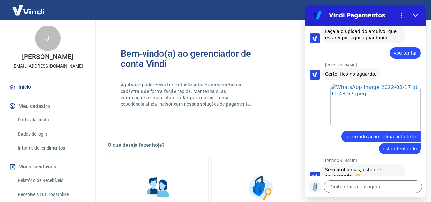
click at [315, 186] on icon "Carregar arquivo" at bounding box center [315, 186] width 4 height 7
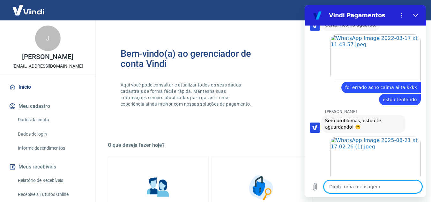
scroll to position [1097, 0]
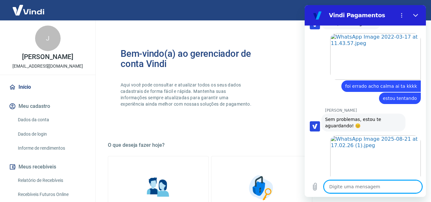
click at [358, 188] on textarea at bounding box center [373, 186] width 98 height 13
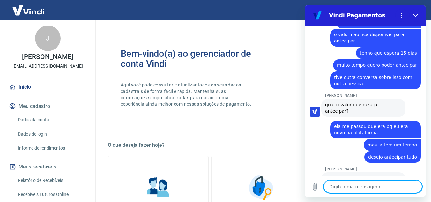
scroll to position [1726, 0]
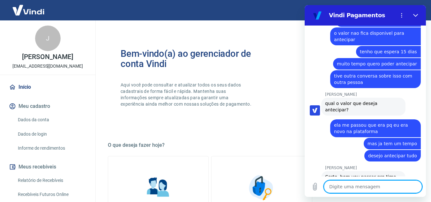
click at [358, 184] on textarea at bounding box center [373, 186] width 98 height 13
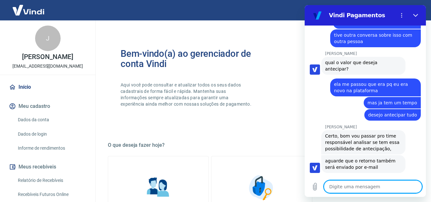
scroll to position [1769, 0]
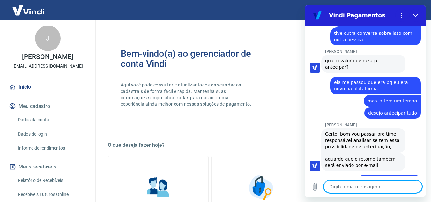
click at [351, 189] on textarea at bounding box center [373, 186] width 98 height 13
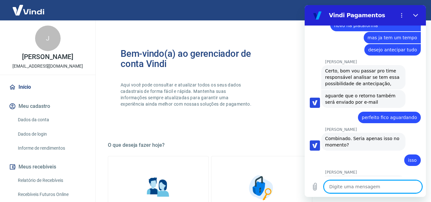
scroll to position [1833, 0]
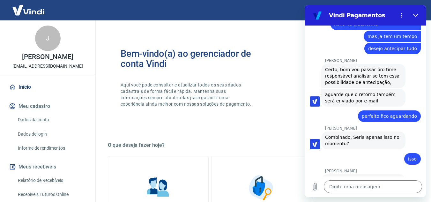
click at [20, 86] on link "Início" at bounding box center [48, 87] width 80 height 14
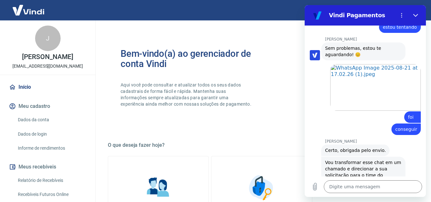
scroll to position [1166, 0]
